Goal: Task Accomplishment & Management: Manage account settings

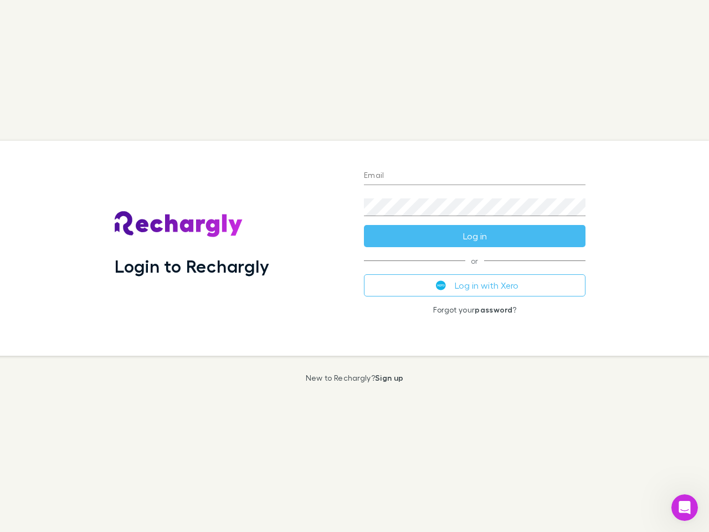
click at [354, 266] on div "Login to Rechargly" at bounding box center [230, 248] width 249 height 215
click at [475, 176] on input "Email" at bounding box center [475, 176] width 222 height 18
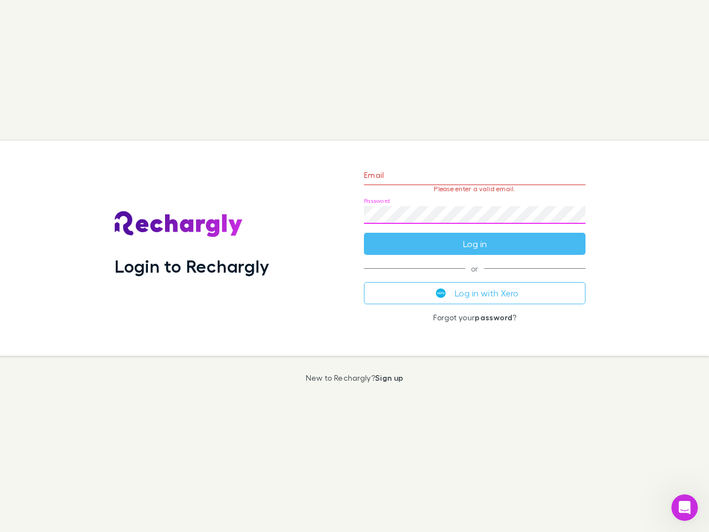
click at [475, 236] on form "Email Please enter a valid email. Password Log in" at bounding box center [475, 206] width 222 height 96
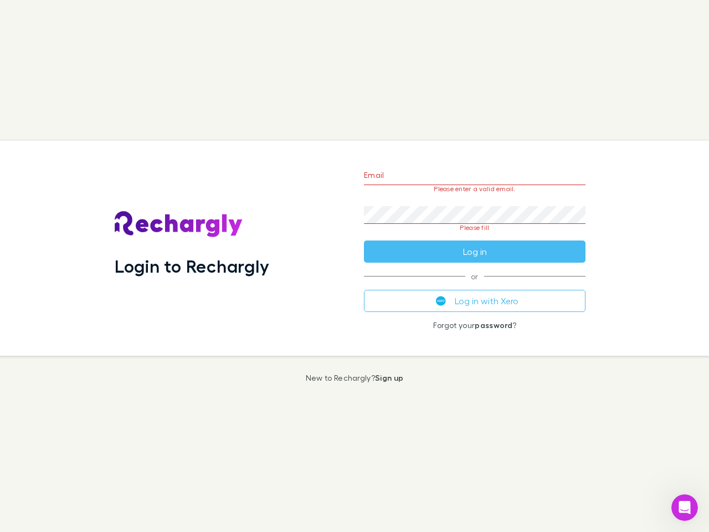
click at [475, 285] on div "Email Please enter a valid email. Password Please fill Log in or Log in with Xe…" at bounding box center [474, 248] width 239 height 215
click at [684, 507] on icon "Open Intercom Messenger" at bounding box center [685, 507] width 18 height 18
